Goal: Transaction & Acquisition: Purchase product/service

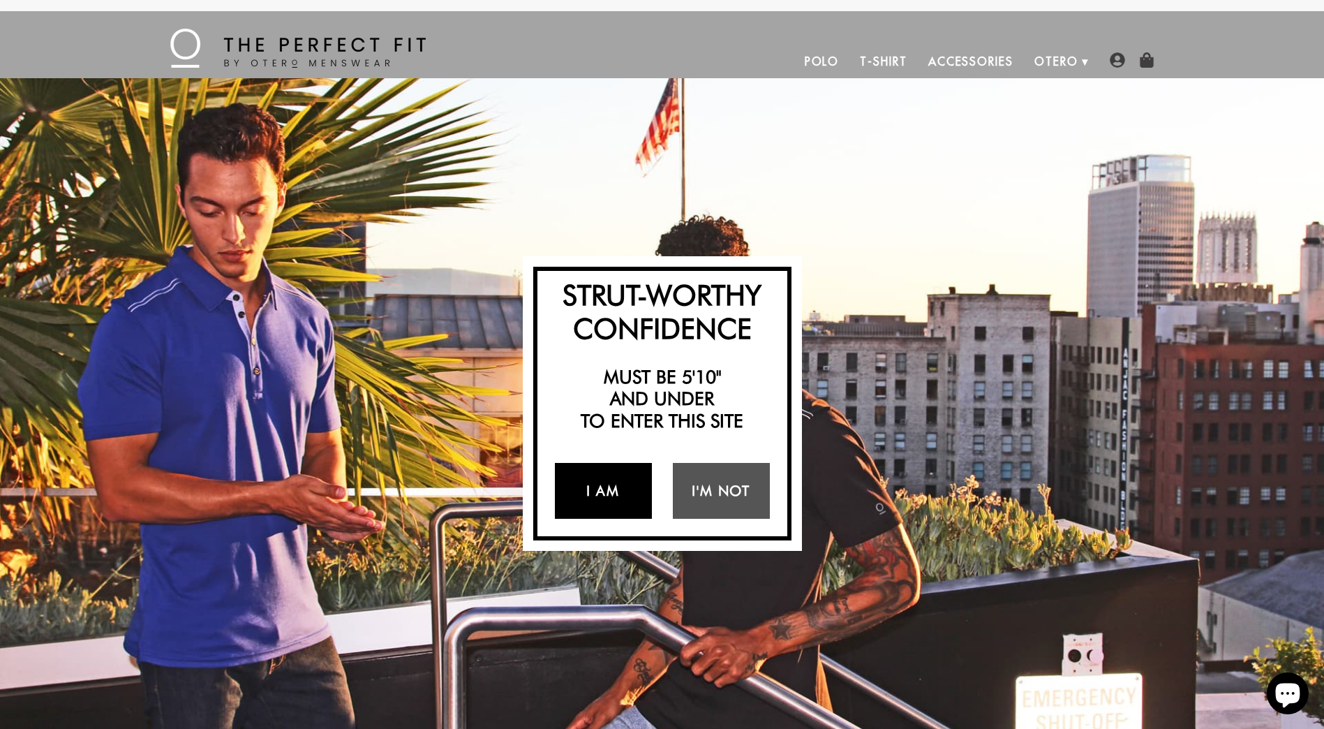
click at [605, 491] on link "I Am" at bounding box center [603, 491] width 97 height 56
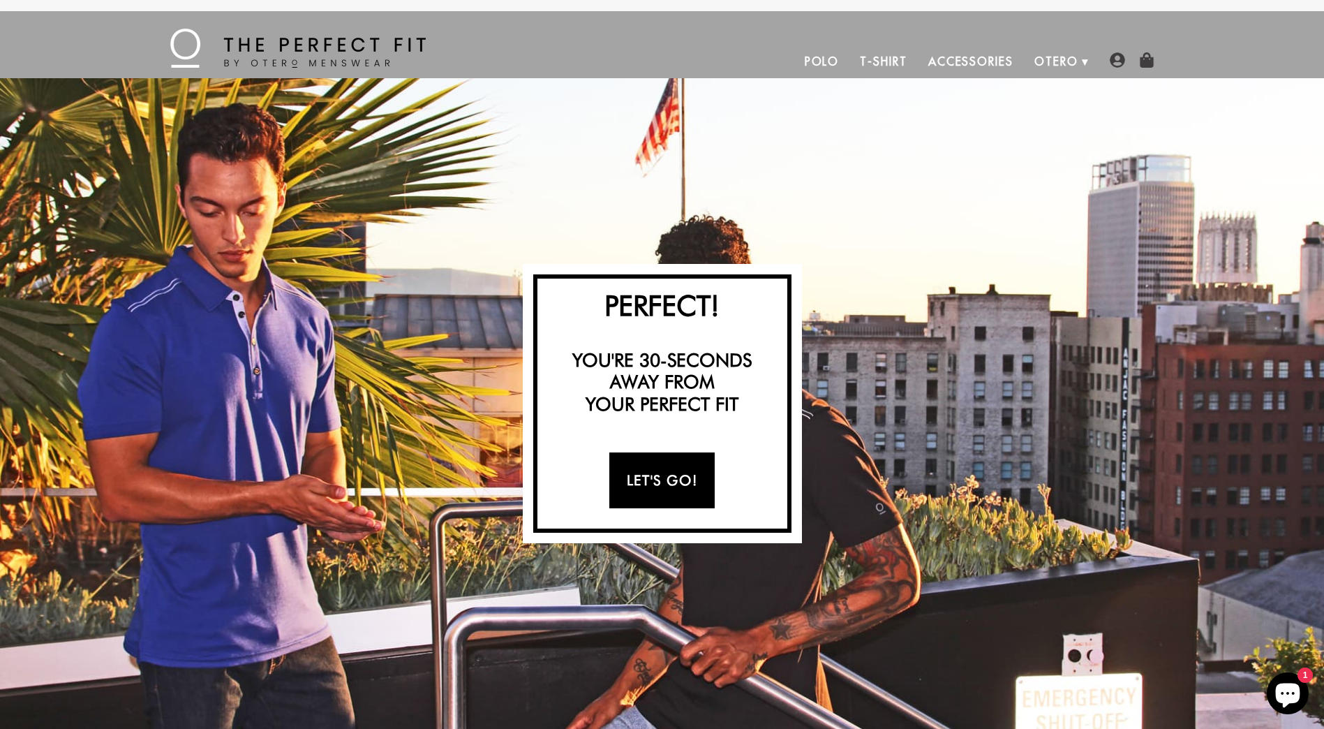
click at [681, 479] on link "Let's Go!" at bounding box center [661, 480] width 105 height 56
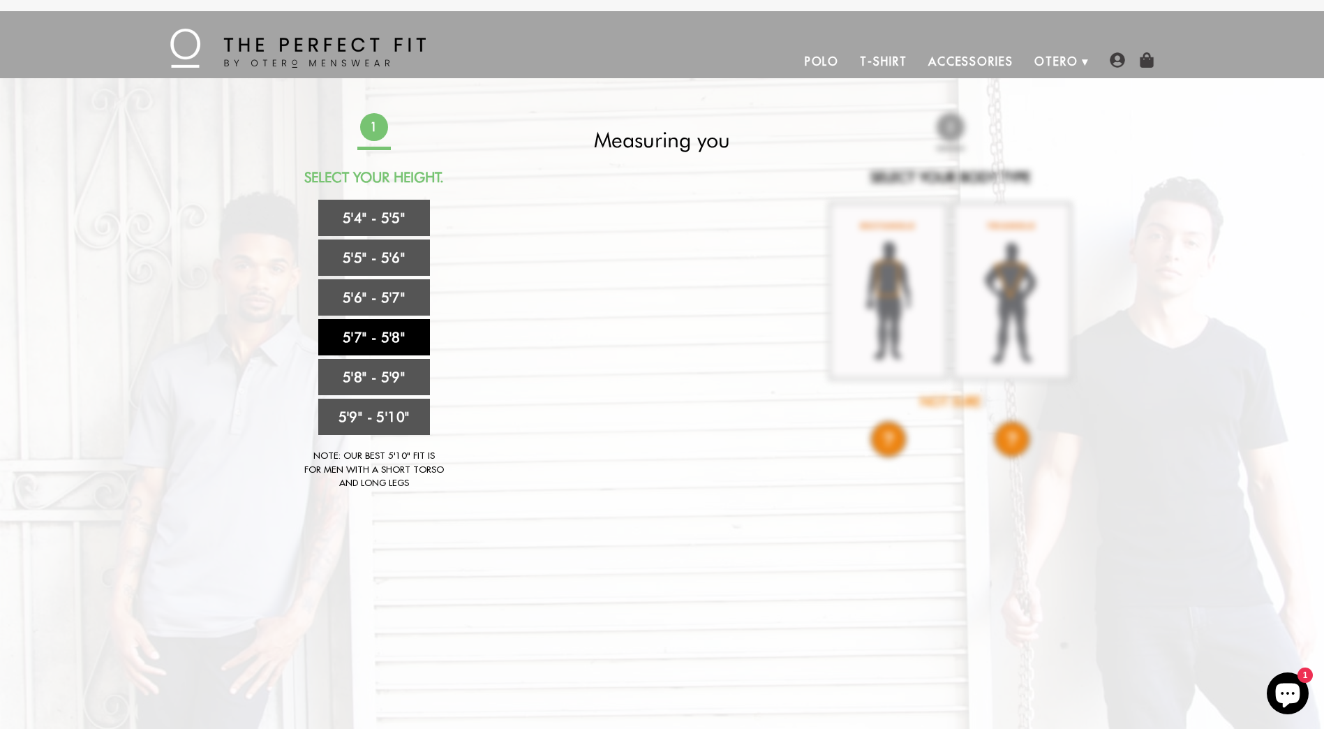
click at [365, 343] on link "5'7" - 5'8"" at bounding box center [374, 337] width 112 height 36
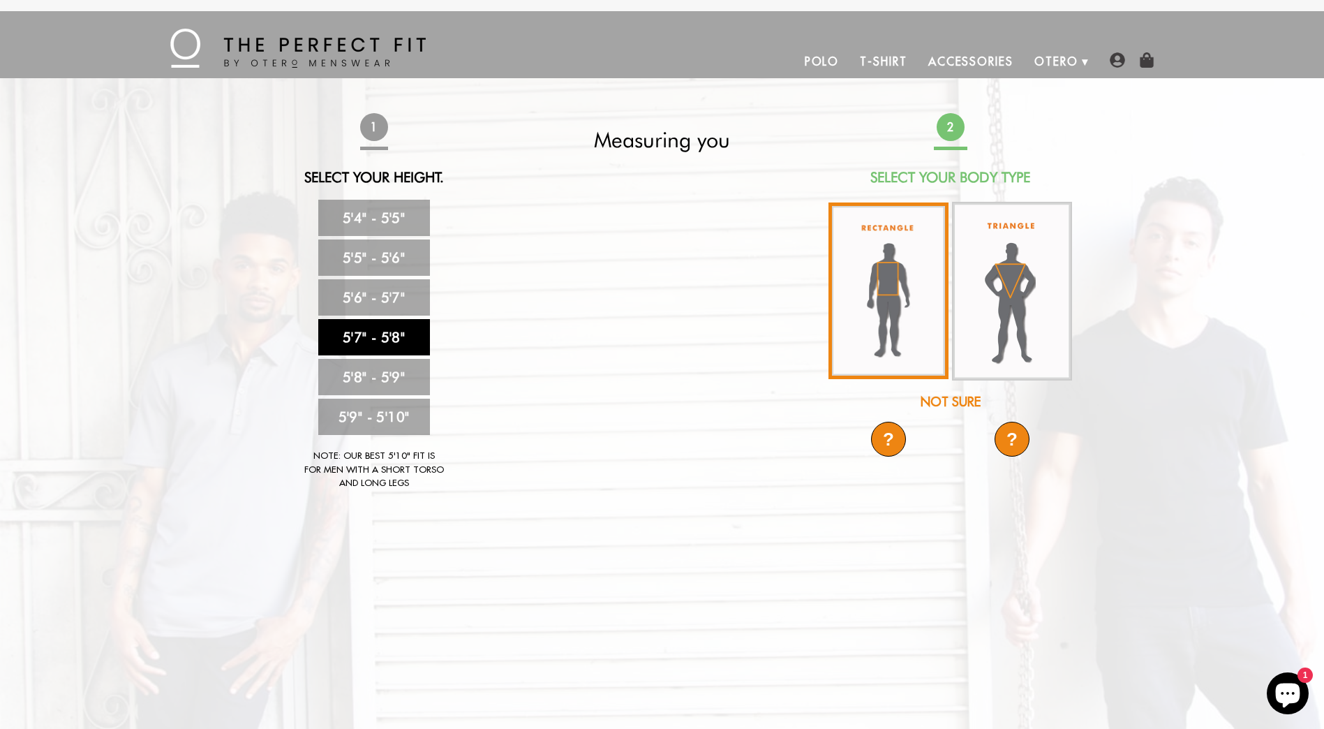
click at [894, 338] on img at bounding box center [889, 290] width 120 height 177
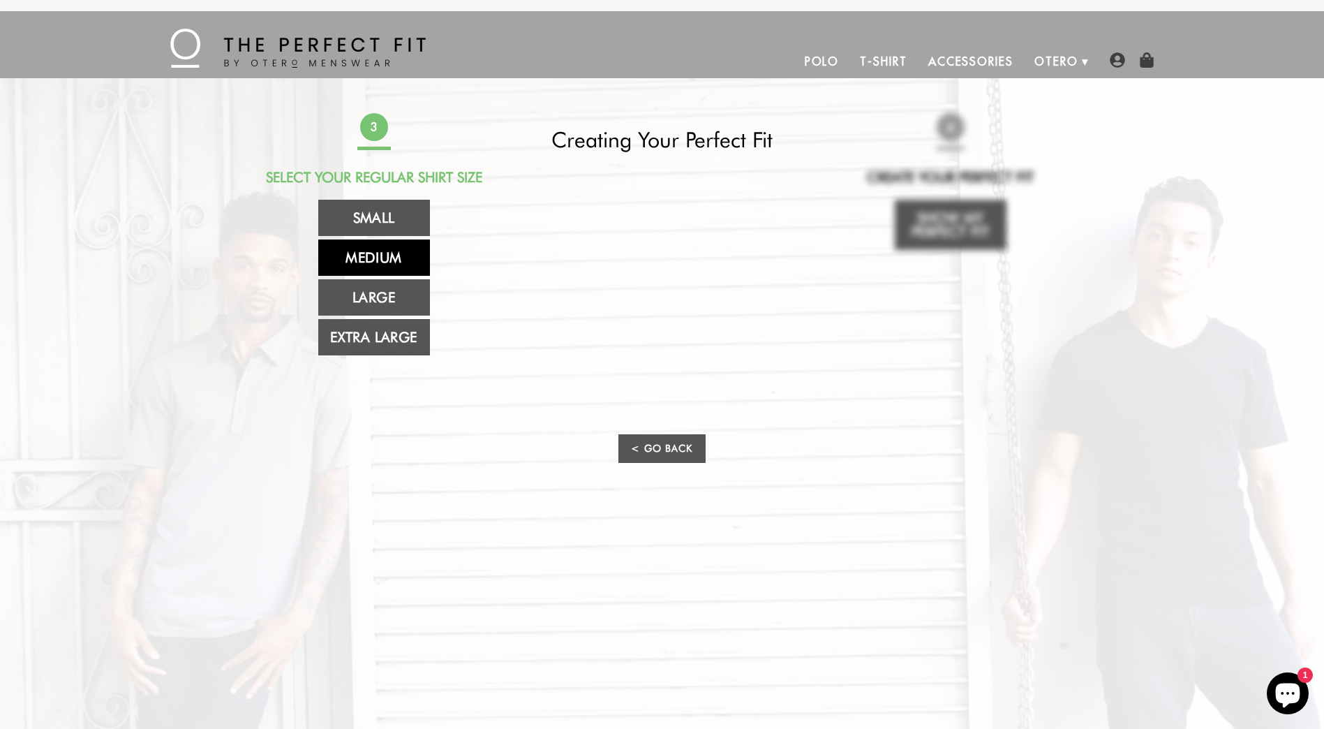
click at [373, 262] on link "Medium" at bounding box center [374, 257] width 112 height 36
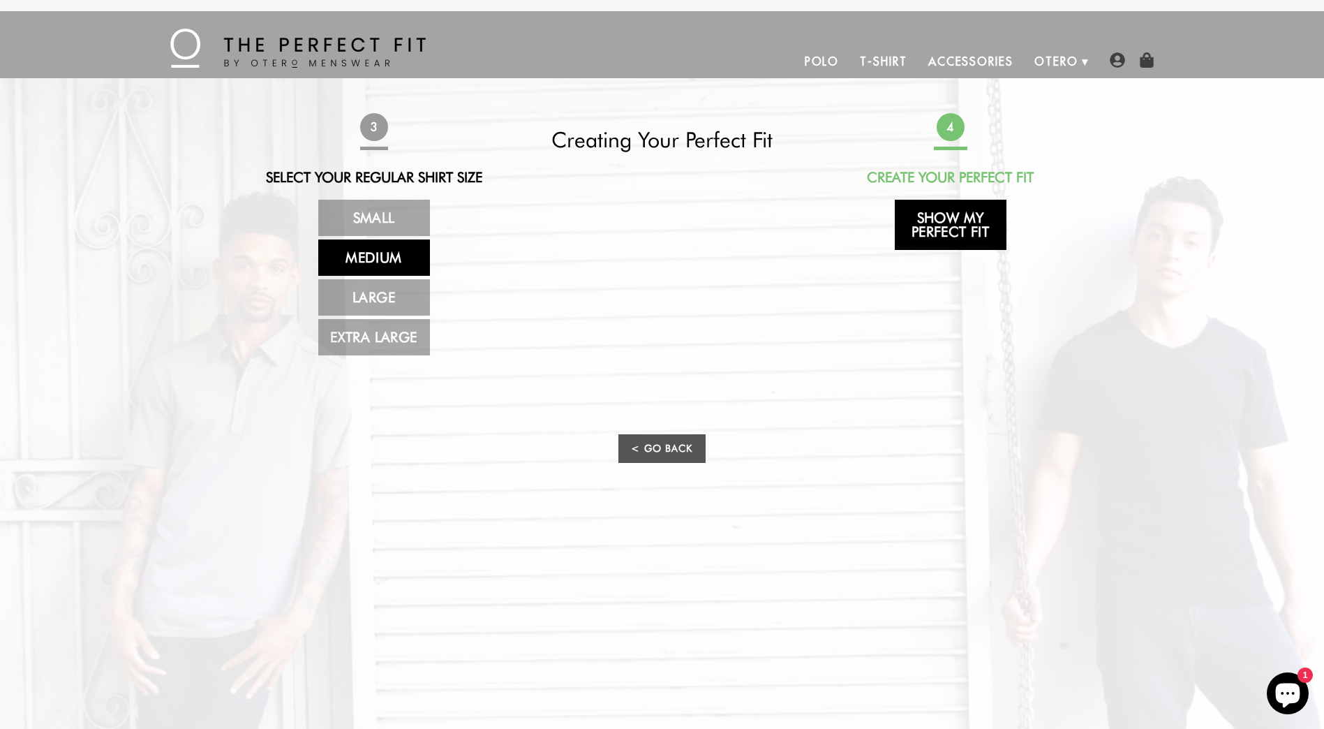
click at [942, 234] on link "Show My Perfect Fit" at bounding box center [951, 225] width 112 height 50
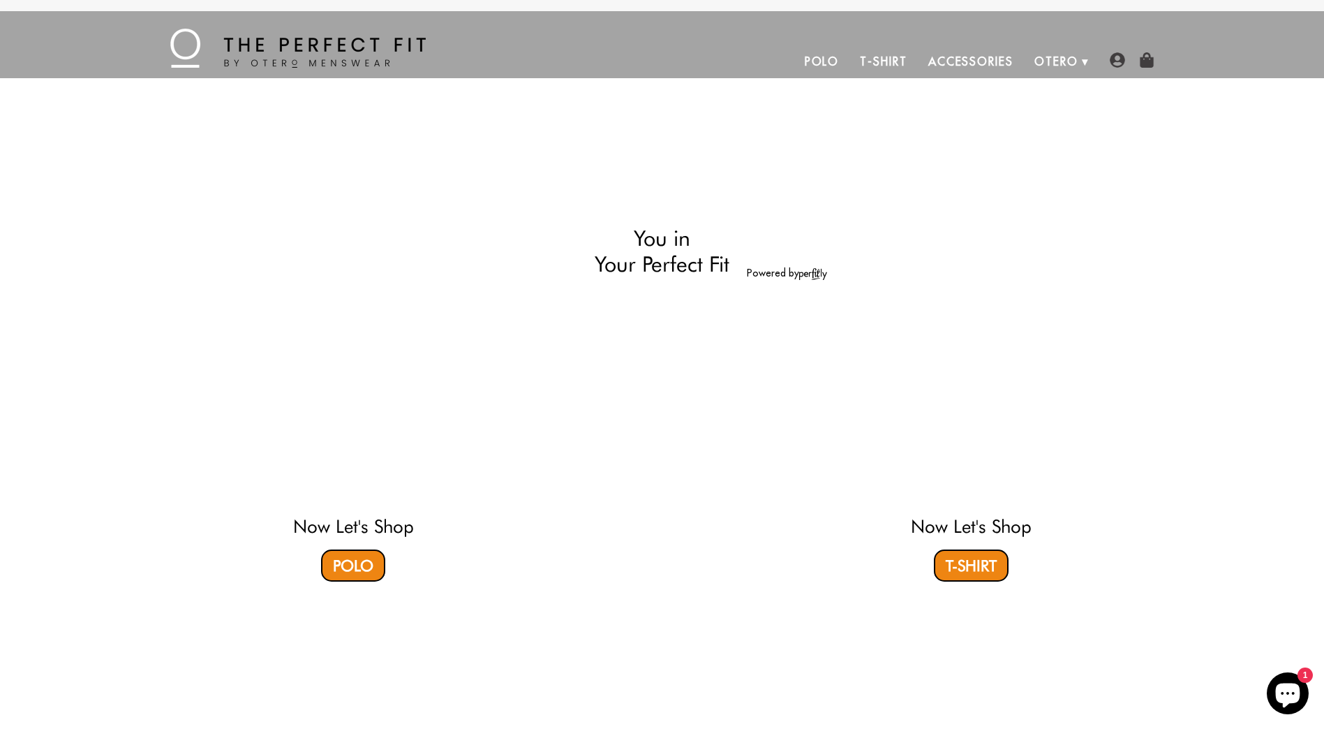
select select "57-58"
select select "M"
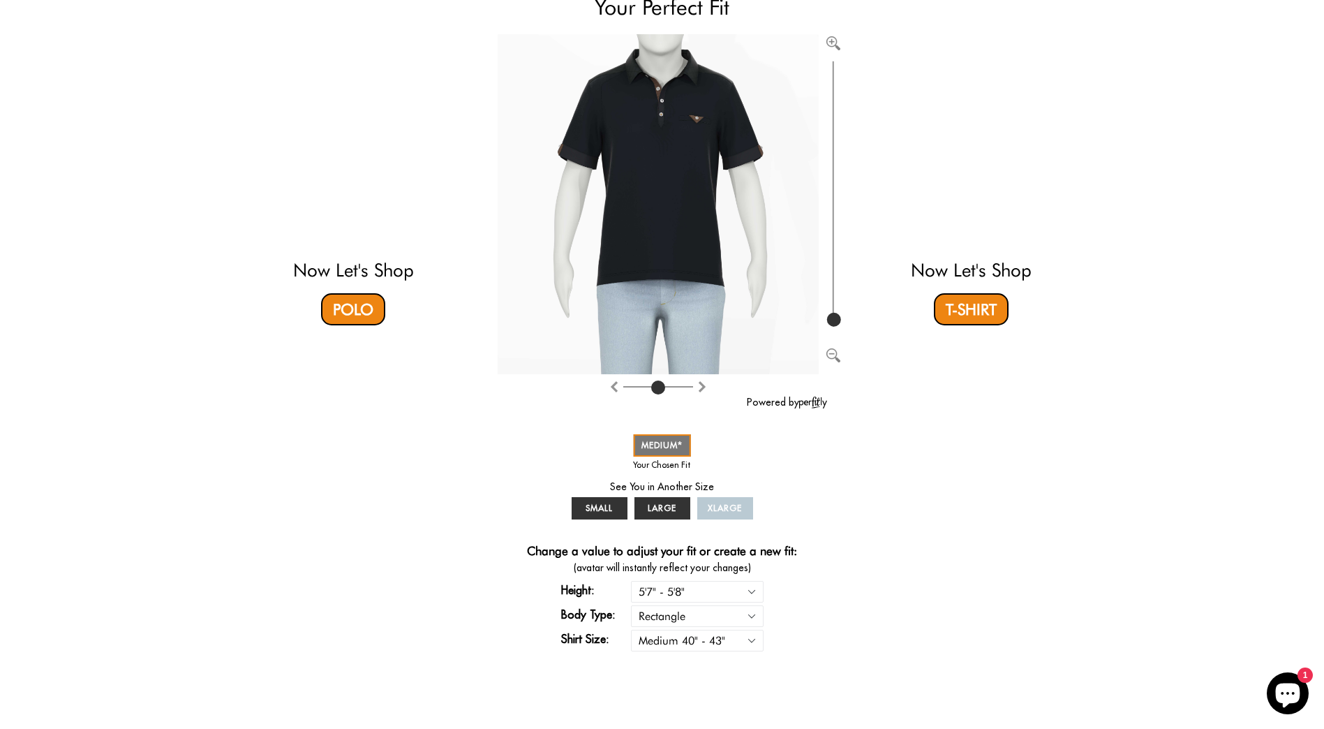
scroll to position [87, 0]
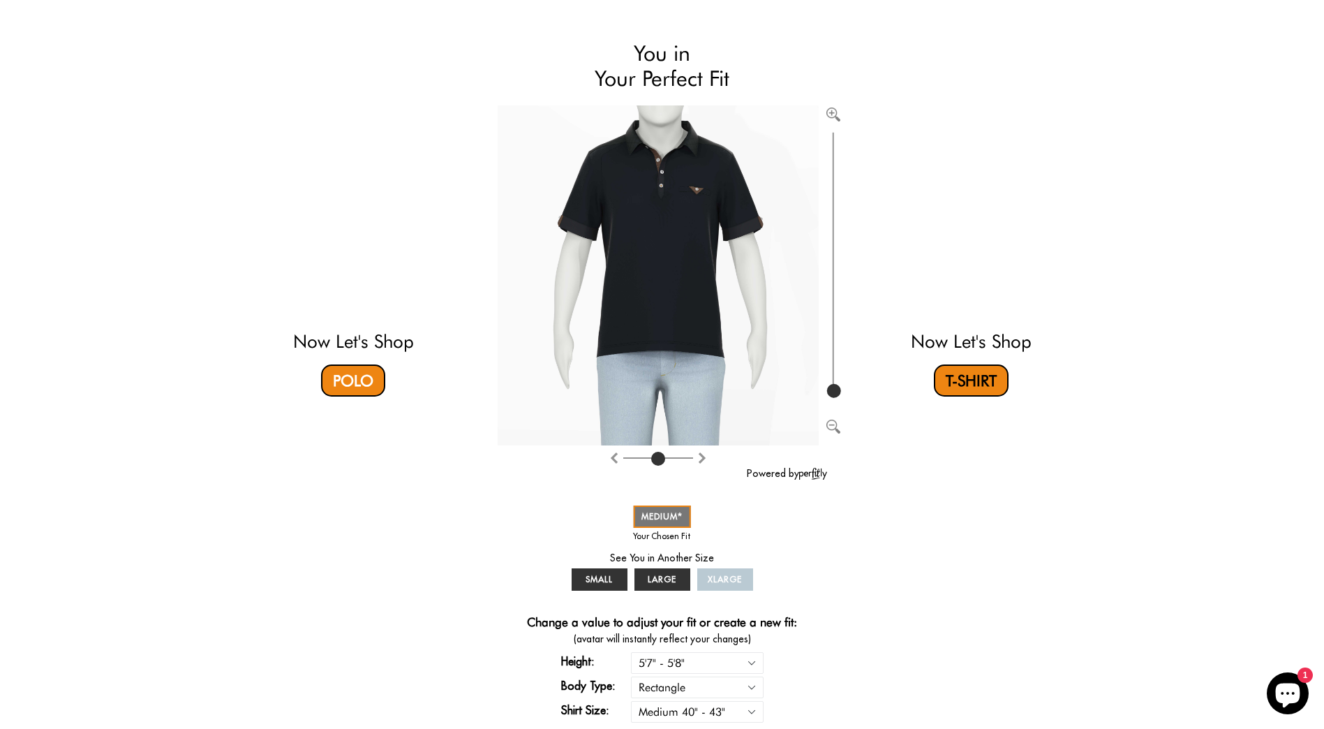
click at [973, 380] on link "T-Shirt" at bounding box center [971, 380] width 75 height 32
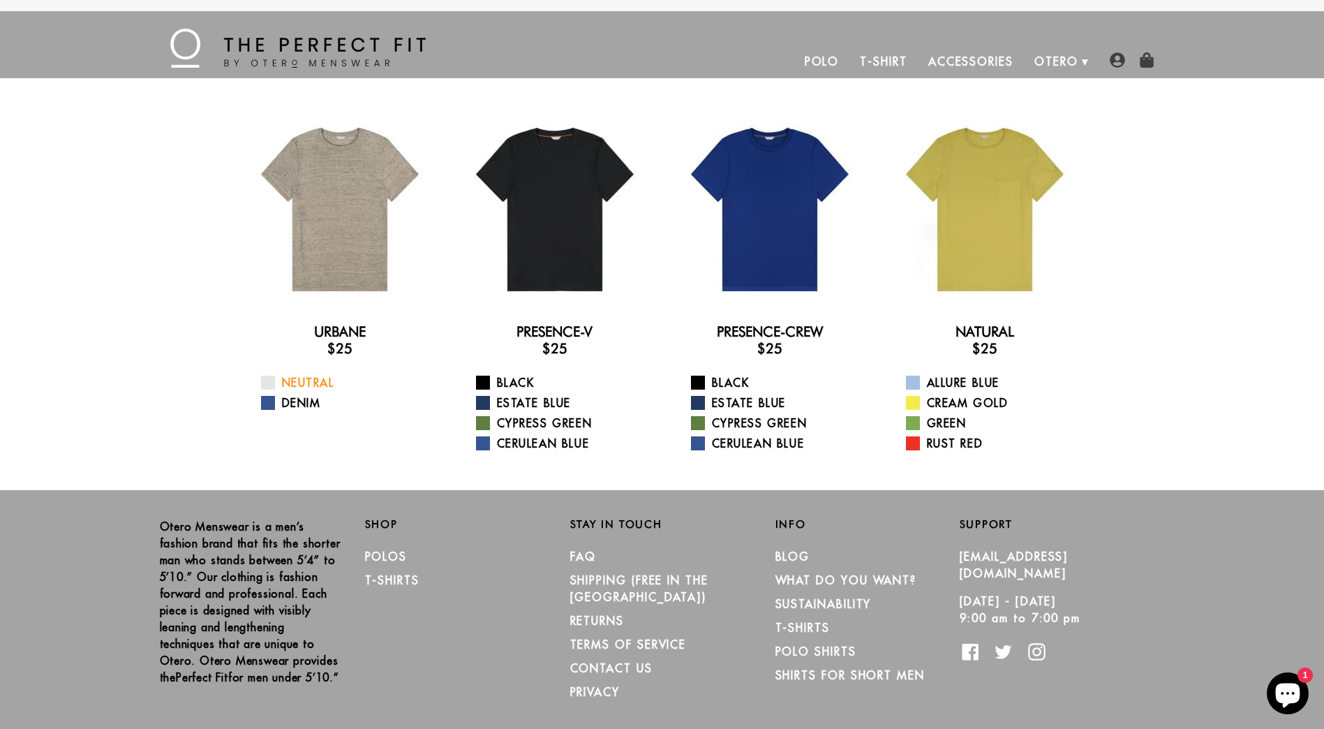
click at [272, 384] on span at bounding box center [268, 383] width 14 height 14
click at [824, 62] on link "Polo" at bounding box center [822, 62] width 56 height 34
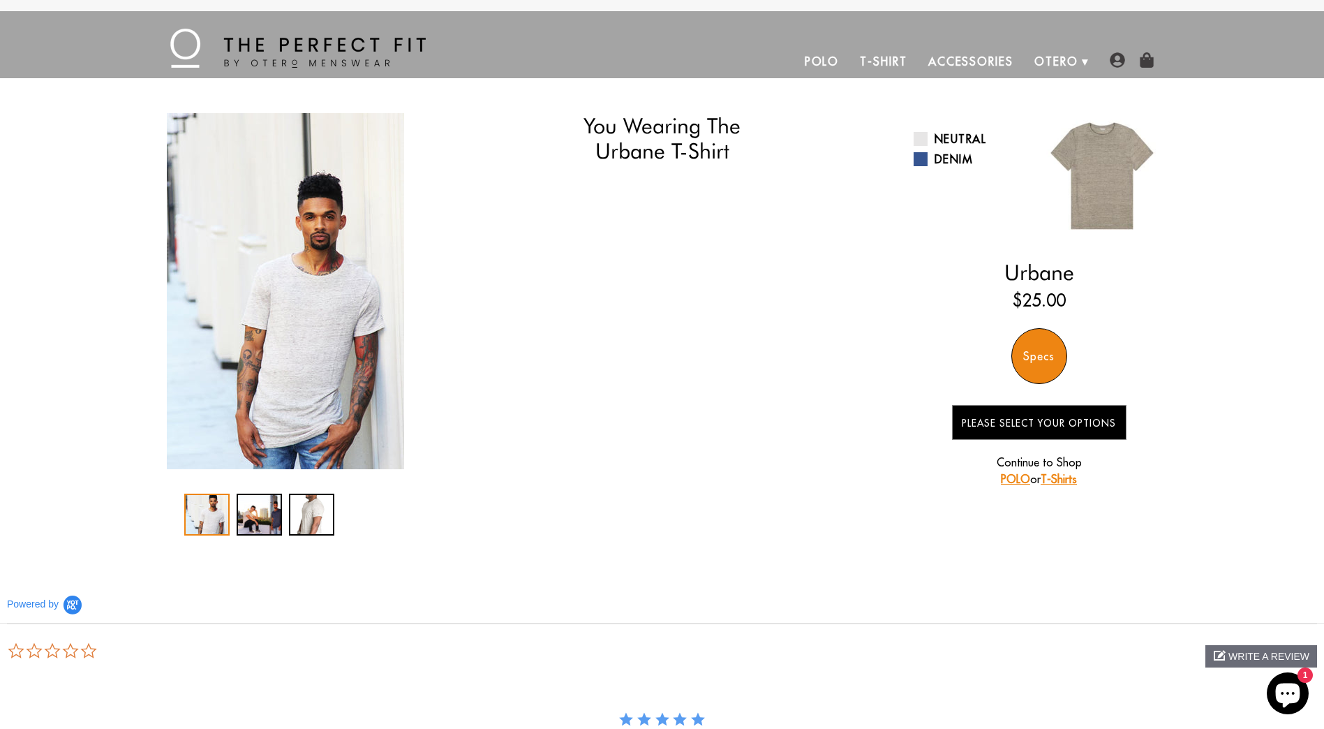
select select "57-58"
select select "M"
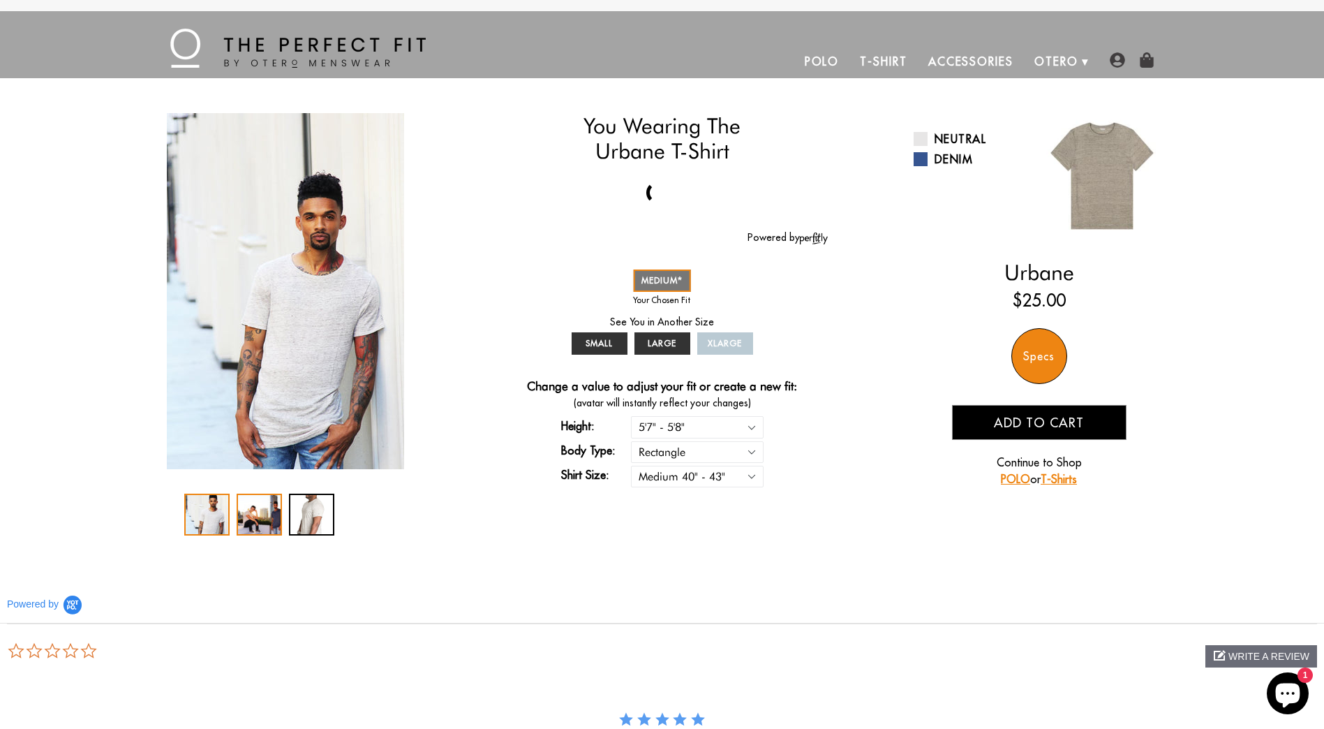
click at [258, 526] on div "2 / 3" at bounding box center [259, 515] width 45 height 42
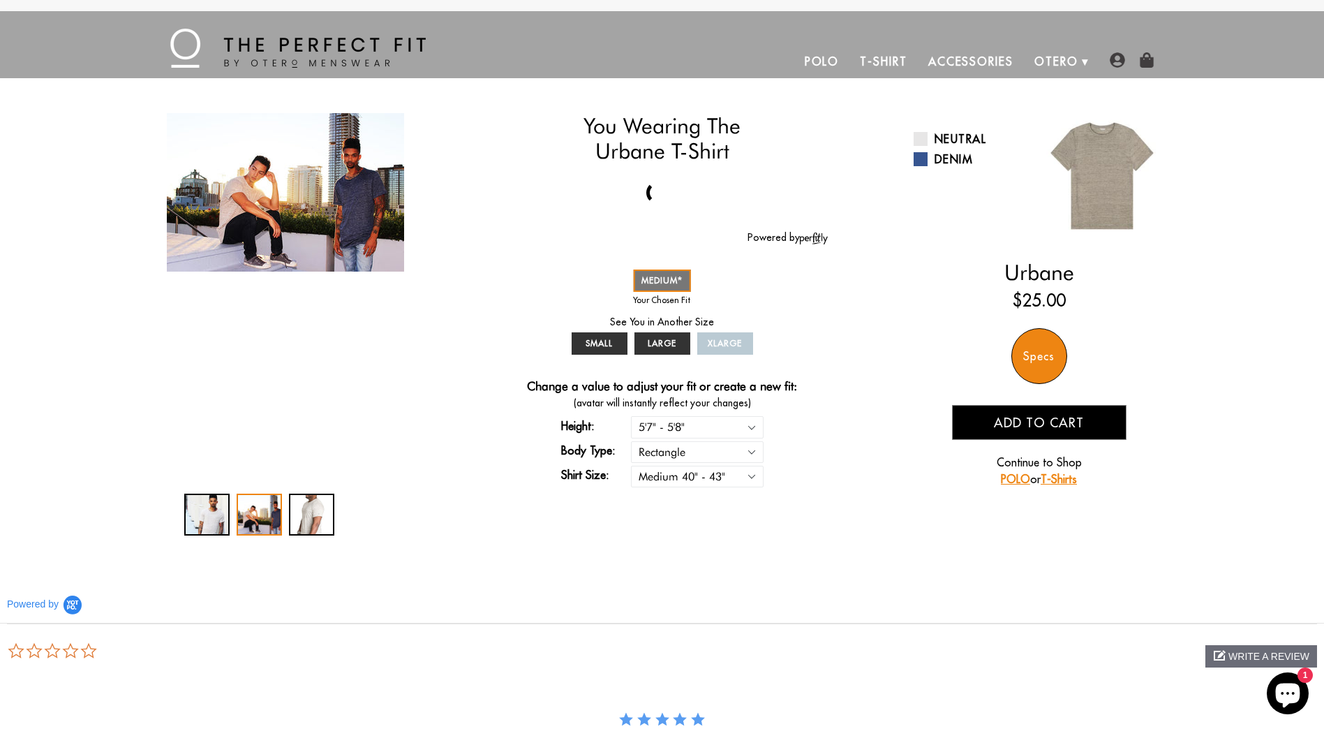
click at [286, 521] on div at bounding box center [285, 515] width 202 height 42
click at [301, 520] on div "3 / 3" at bounding box center [311, 515] width 45 height 42
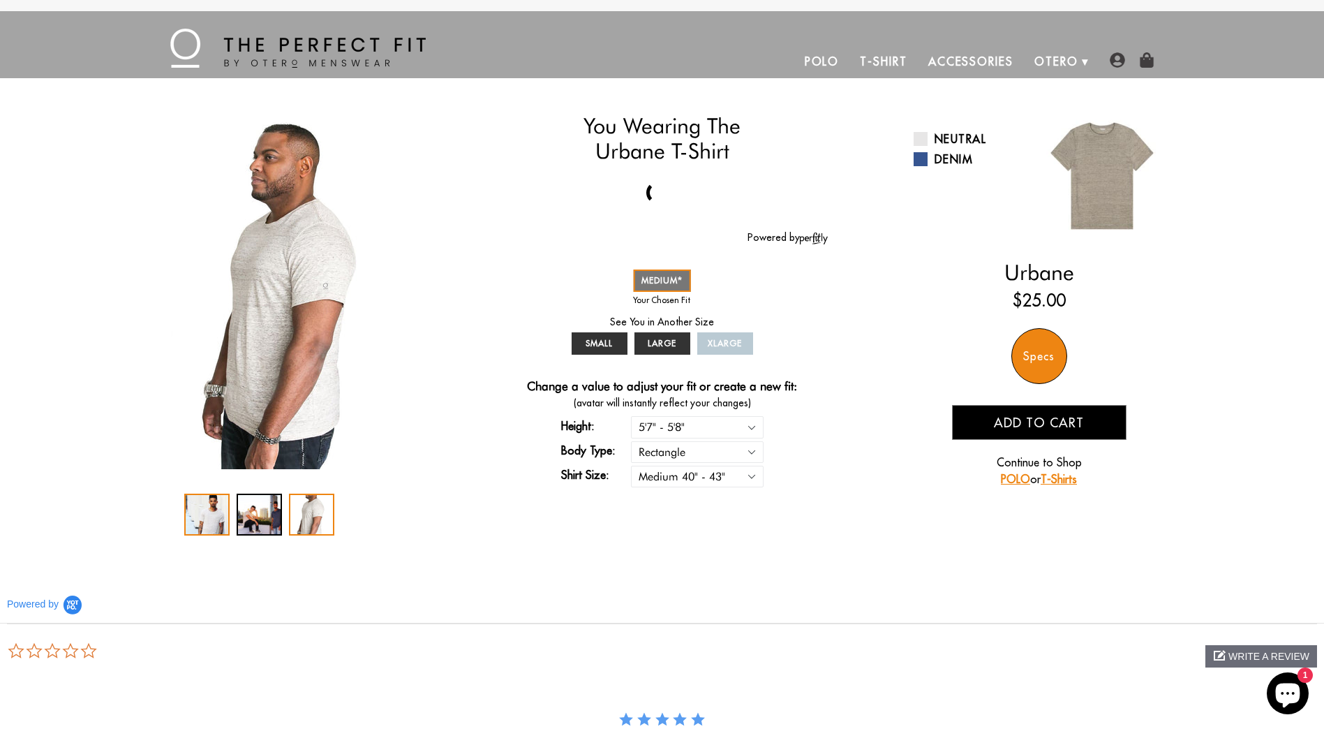
click at [193, 524] on div "1 / 3" at bounding box center [206, 515] width 45 height 42
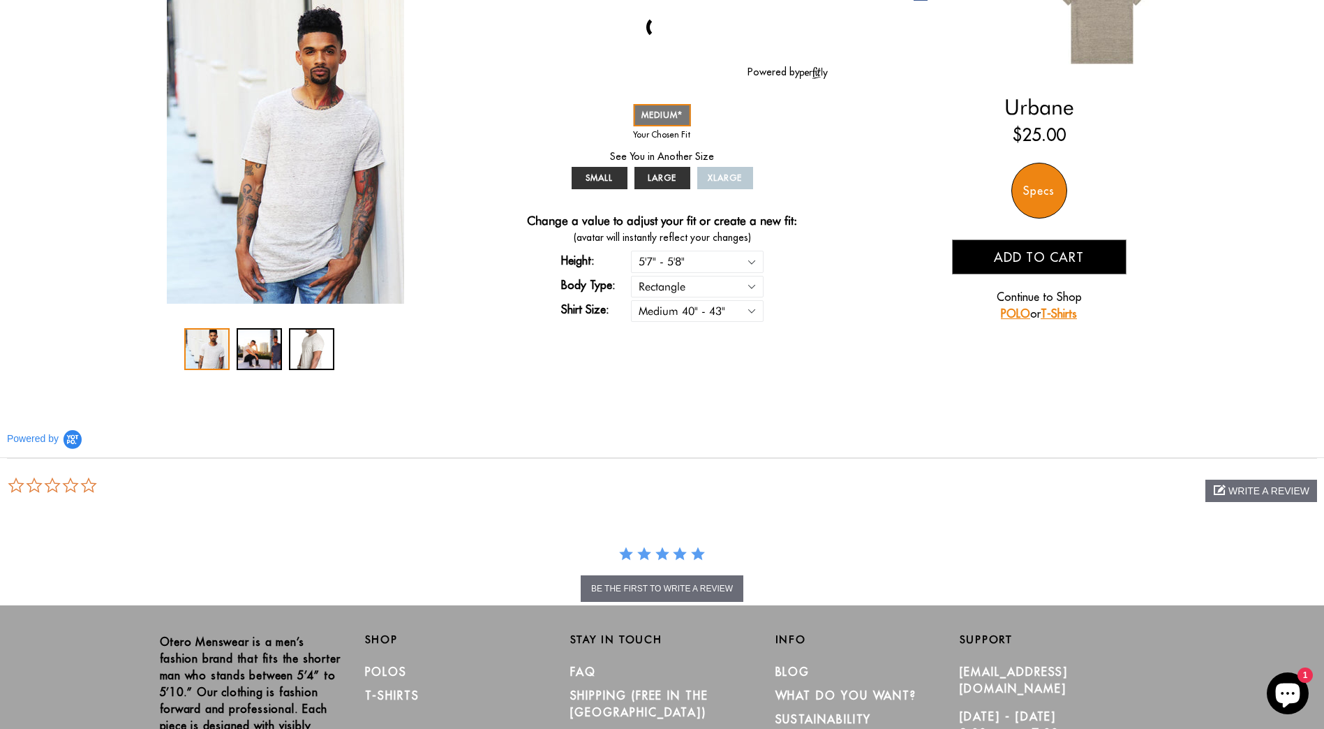
scroll to position [32, 0]
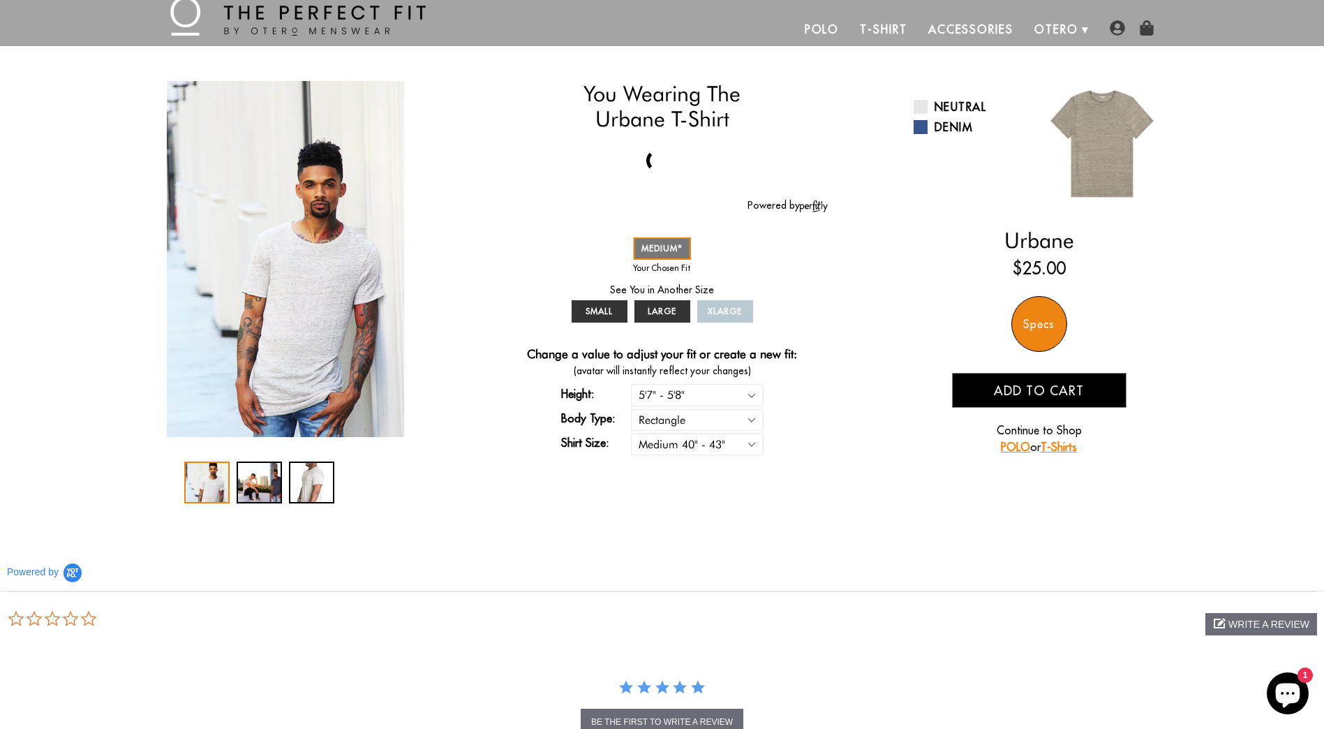
click at [1104, 155] on img at bounding box center [1102, 144] width 126 height 126
